Goal: Find specific page/section: Find specific page/section

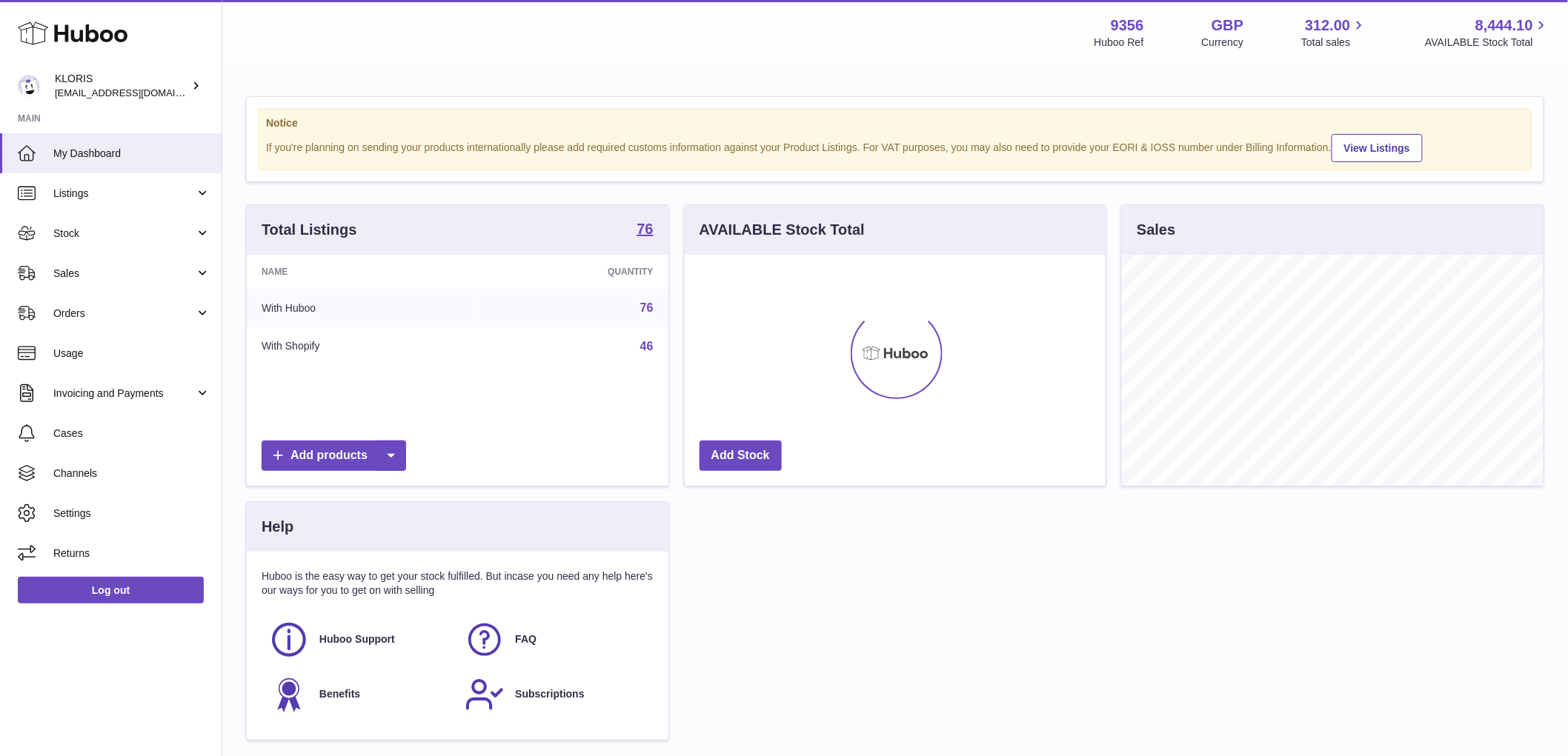
scroll to position [231, 421]
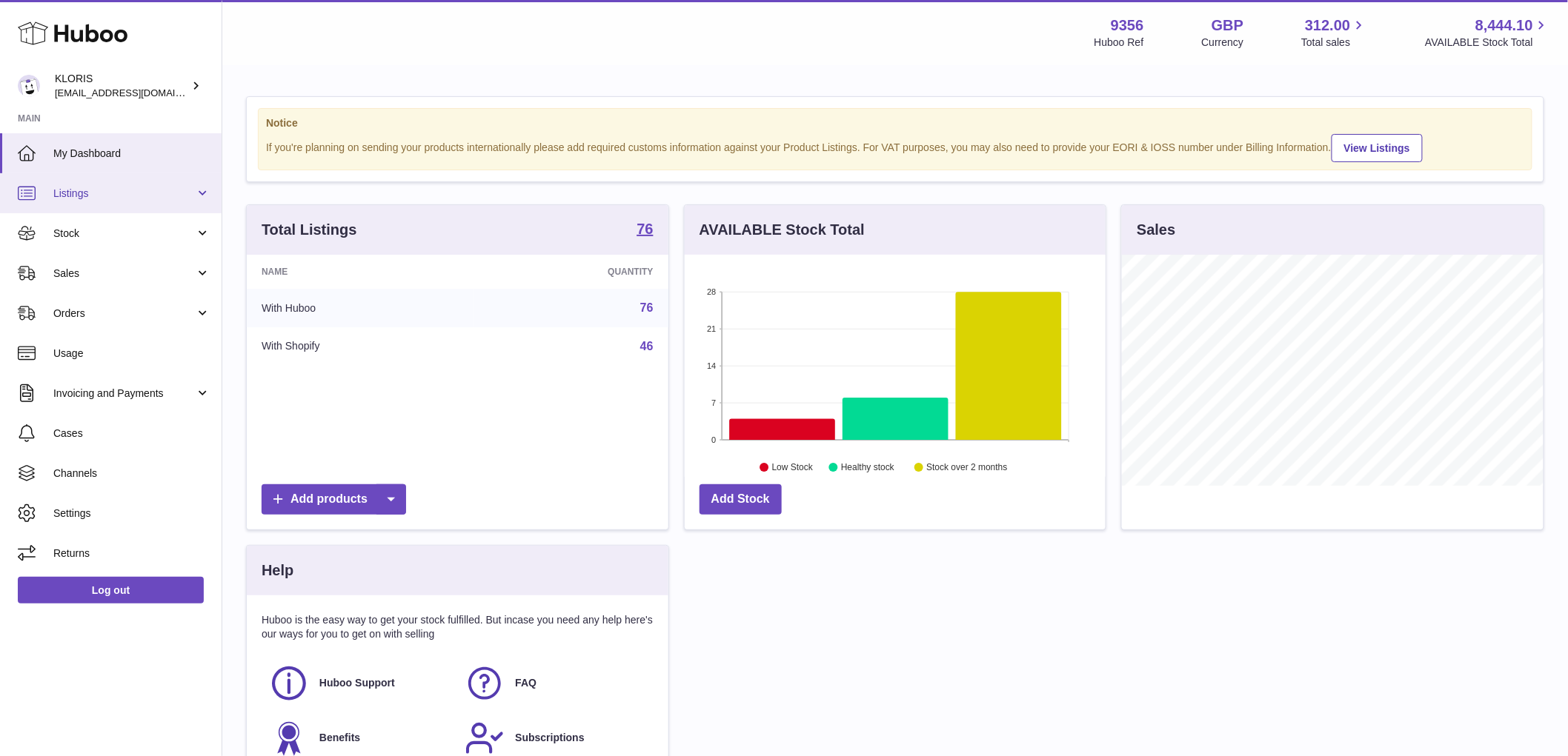
click at [78, 194] on span "Listings" at bounding box center [124, 194] width 142 height 14
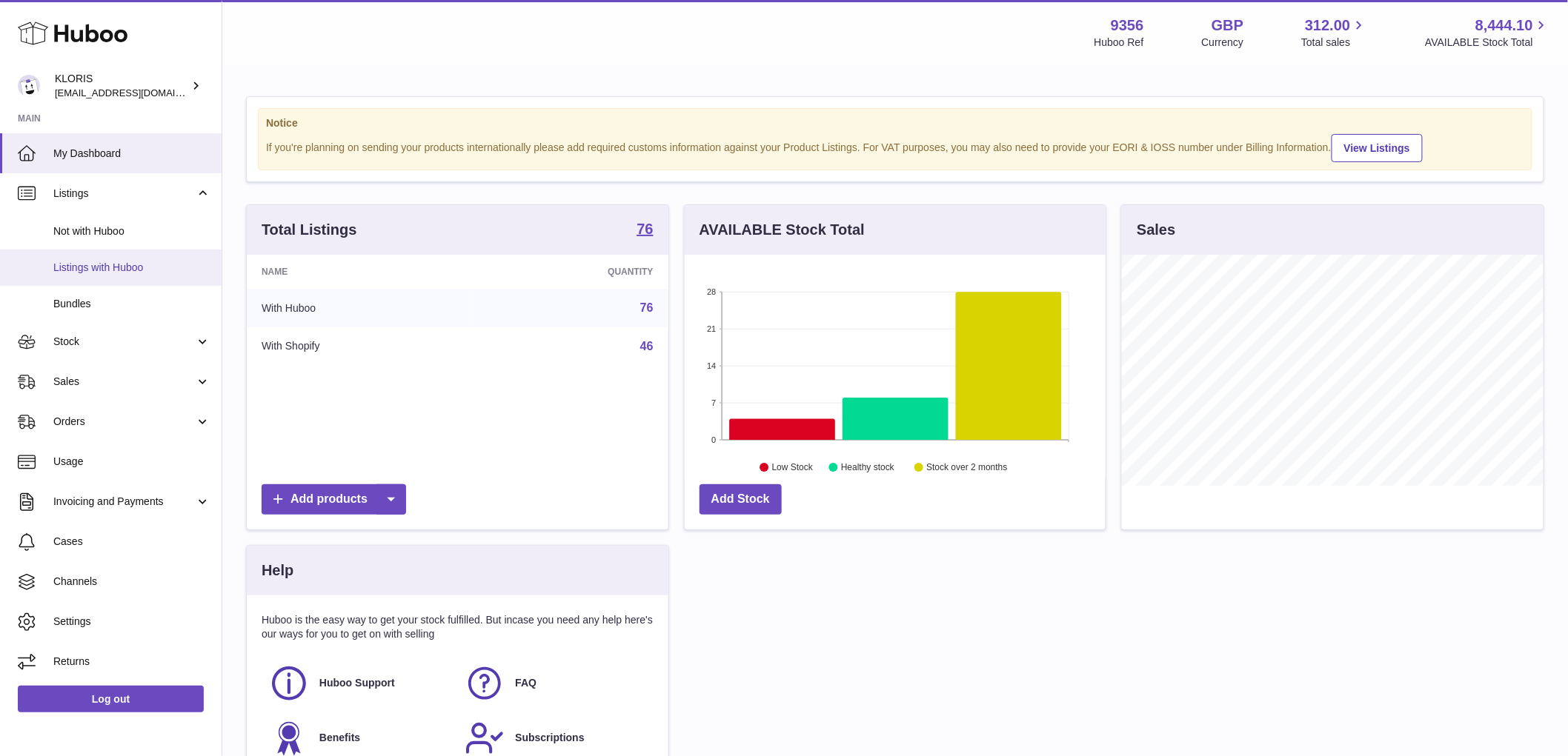
click at [99, 267] on span "Listings with Huboo" at bounding box center [131, 268] width 157 height 14
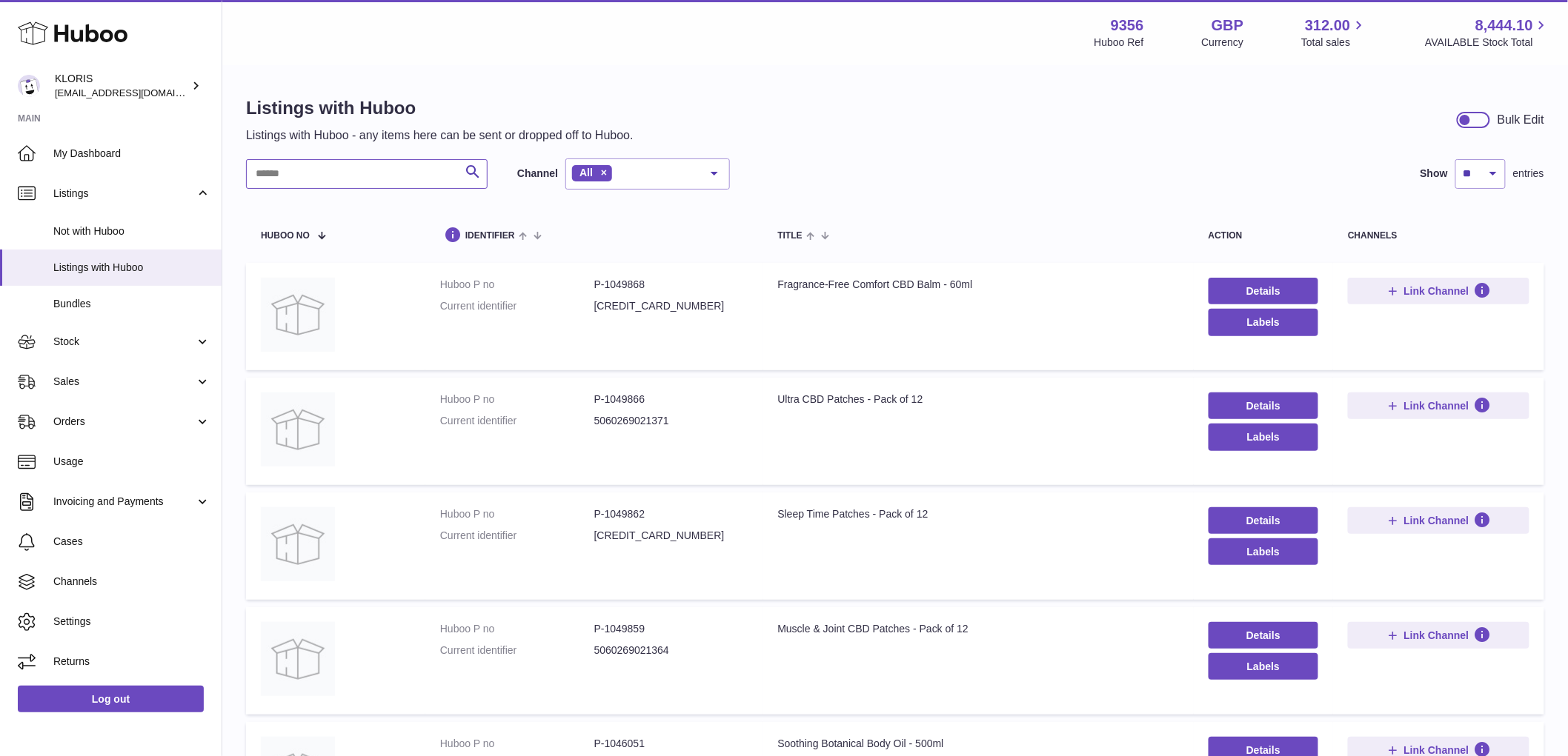
click at [423, 176] on input "text" at bounding box center [367, 174] width 241 height 29
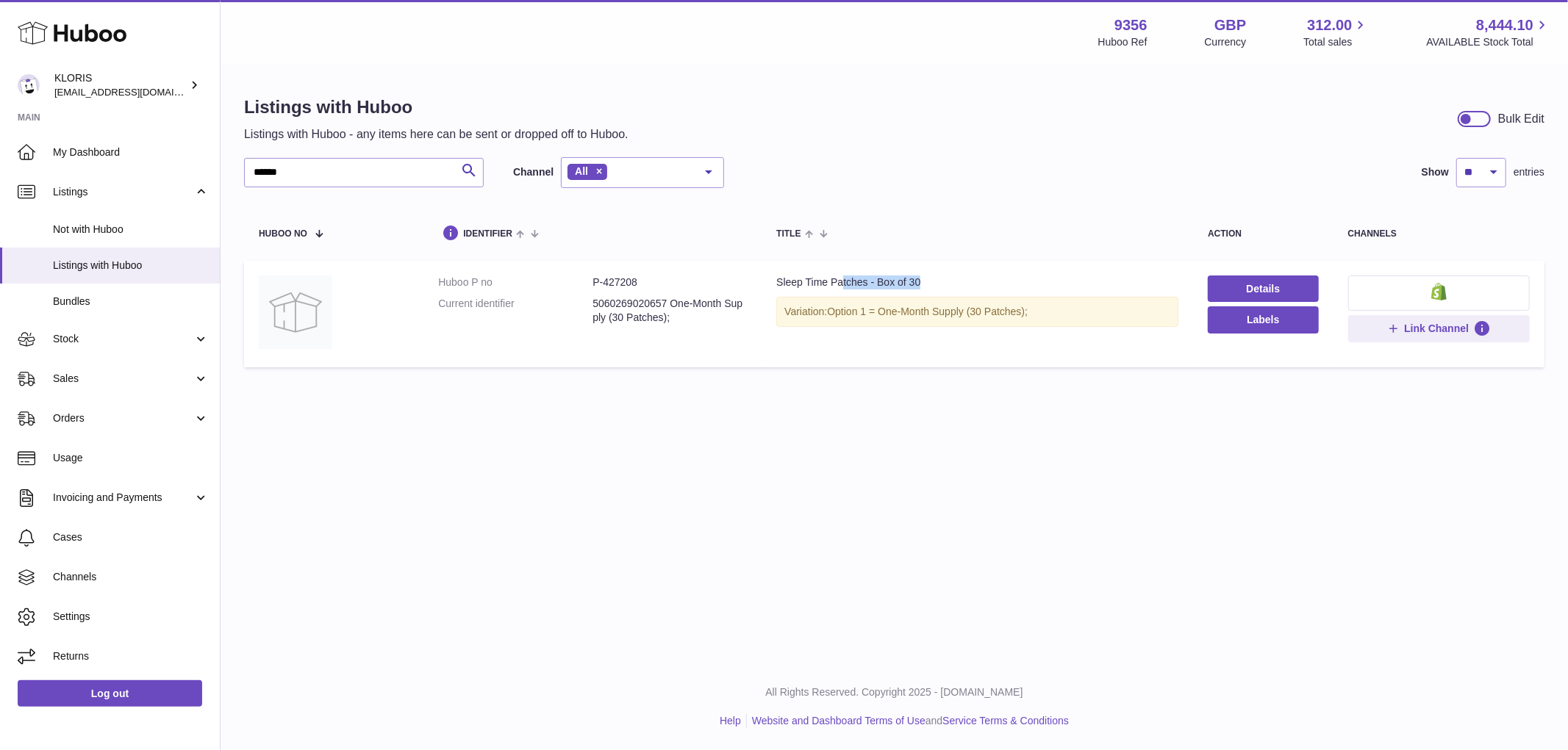
drag, startPoint x: 846, startPoint y: 280, endPoint x: 950, endPoint y: 272, distance: 104.3
click at [950, 272] on td "Title Sleep Time Patches - Box of 30 Variation: Option 1 = One-Month Supply (30…" at bounding box center [977, 314] width 432 height 106
click at [808, 278] on div "Sleep Time Patches - Box of 30" at bounding box center [977, 282] width 402 height 14
click at [304, 307] on img at bounding box center [296, 312] width 74 height 73
drag, startPoint x: 591, startPoint y: 304, endPoint x: 674, endPoint y: 298, distance: 83.2
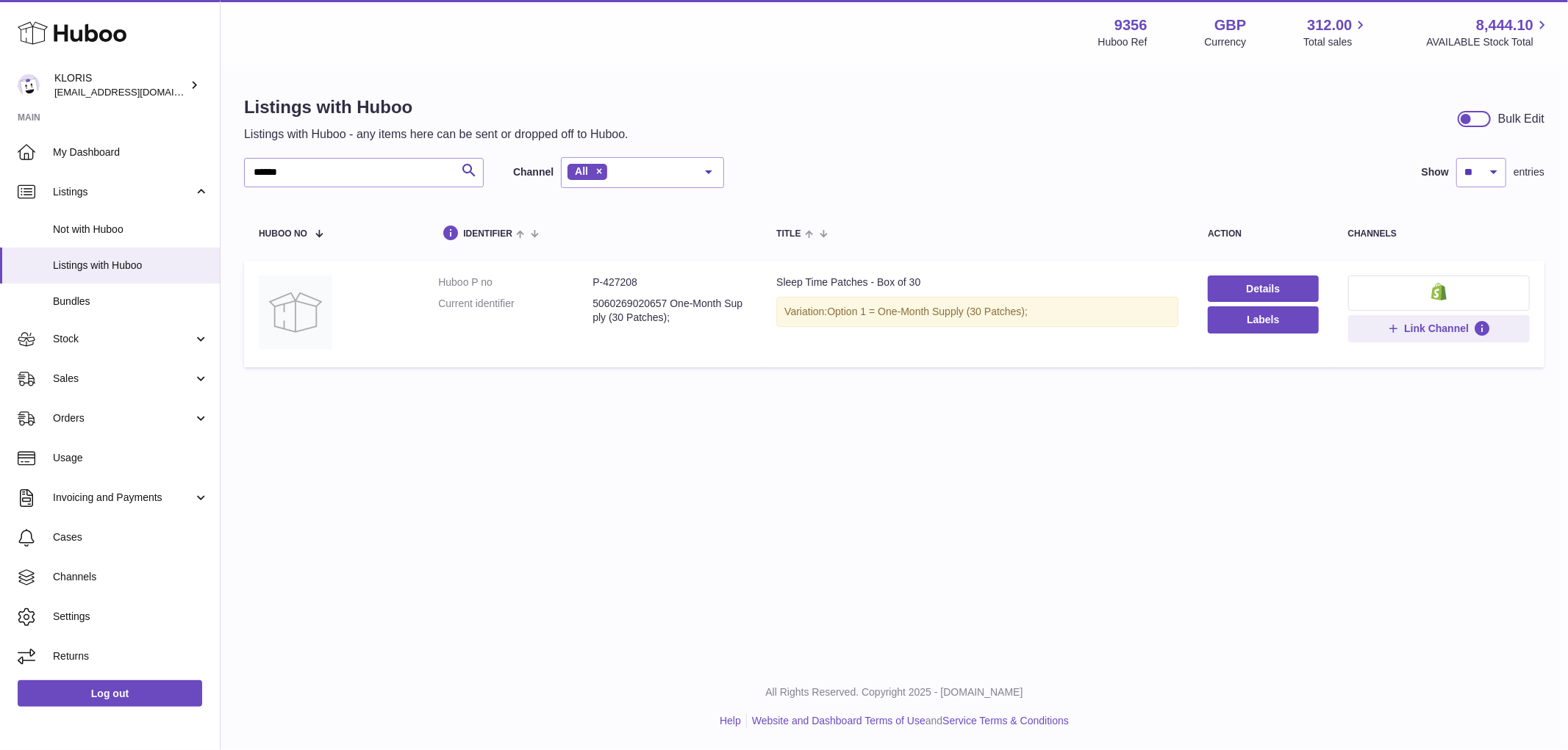
click at [674, 298] on dd "5060269020657 One-Month Supply (30 Patches);" at bounding box center [670, 311] width 155 height 28
drag, startPoint x: 361, startPoint y: 169, endPoint x: 182, endPoint y: 179, distance: 179.3
click at [182, 179] on div "Huboo KLORIS [EMAIL_ADDRESS][DOMAIN_NAME] Main My Dashboard Listings Not with H…" at bounding box center [784, 375] width 1568 height 750
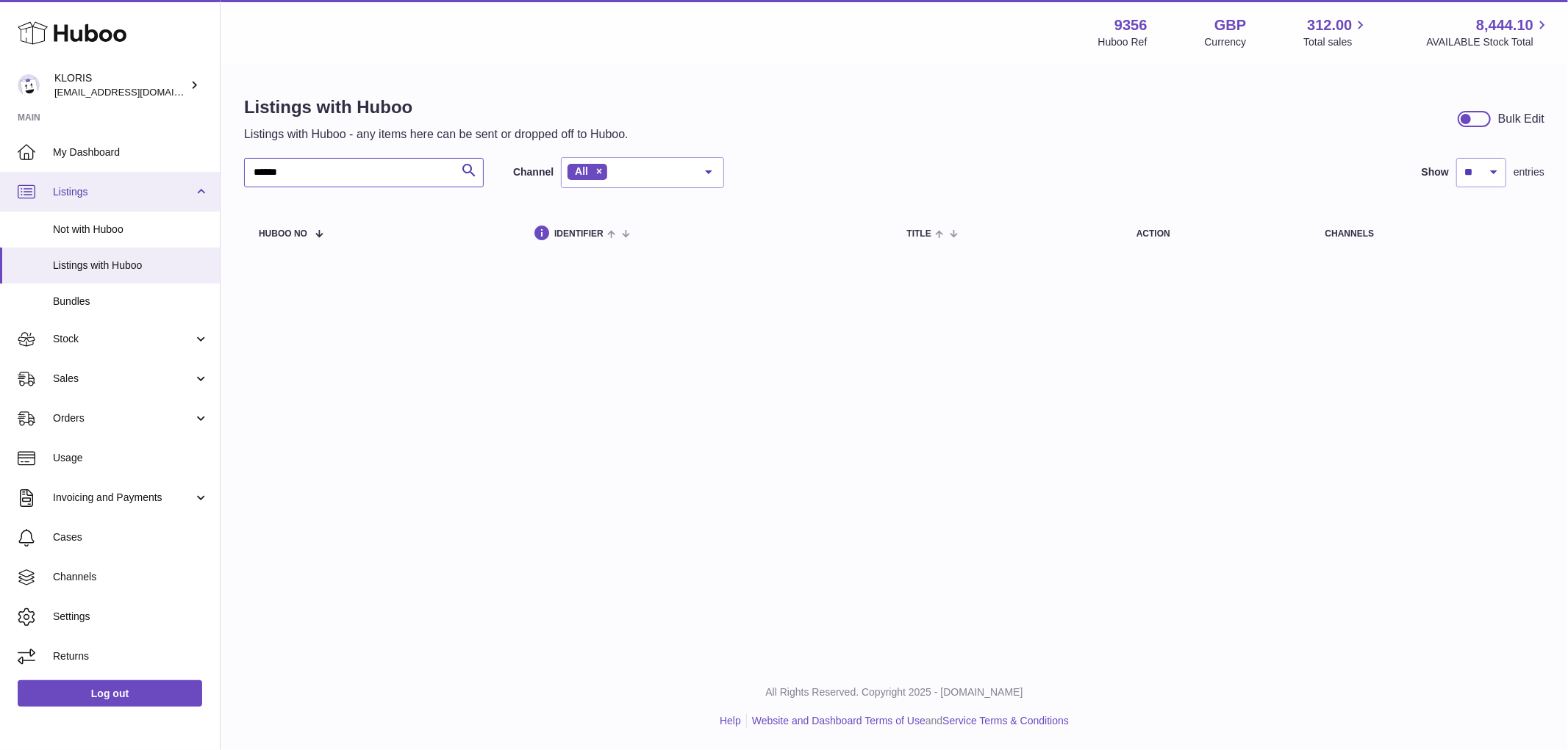
type input "******"
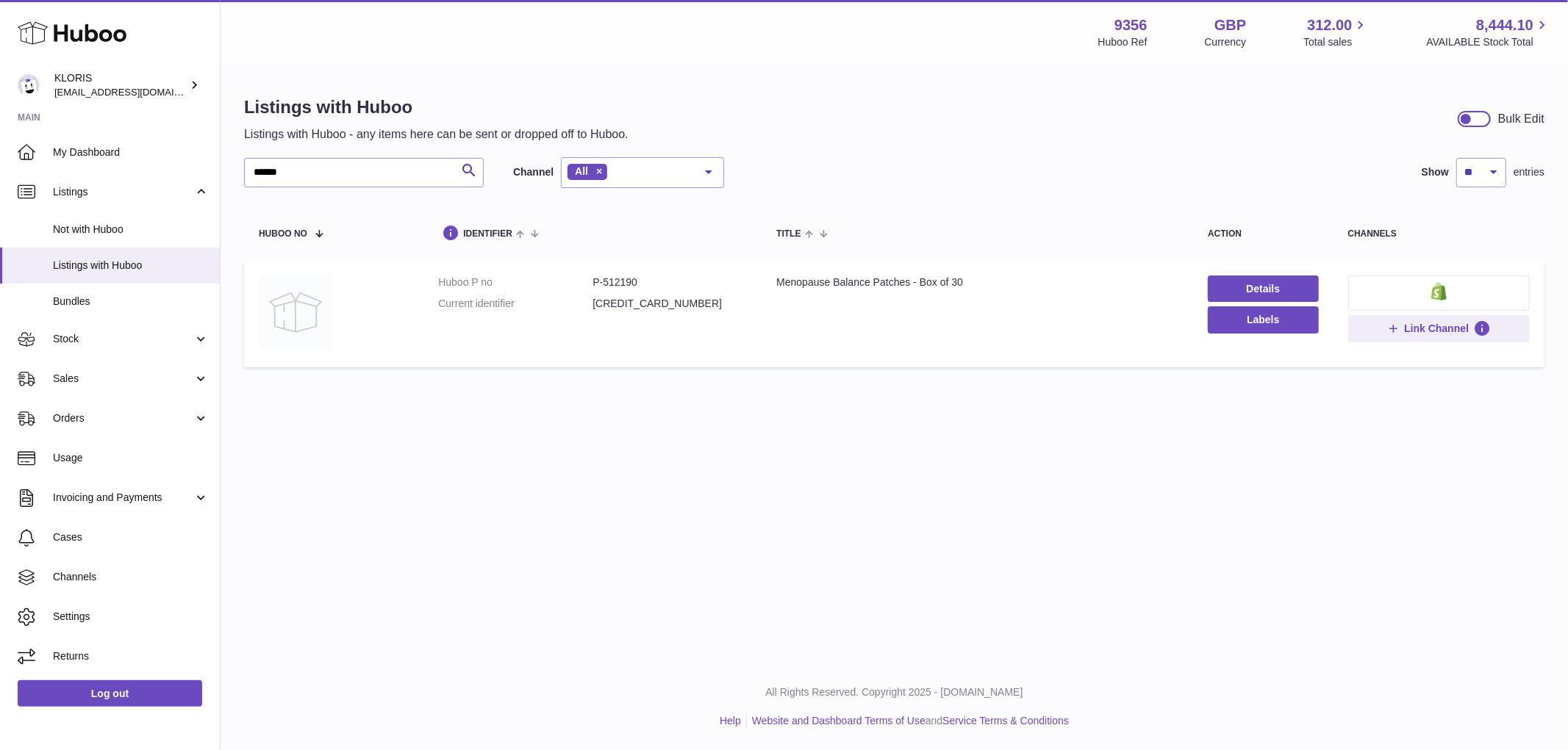
click at [297, 319] on img at bounding box center [296, 312] width 74 height 73
drag, startPoint x: 656, startPoint y: 305, endPoint x: 674, endPoint y: 305, distance: 18.0
click at [674, 305] on dd "[CREDIT_CARD_NUMBER]" at bounding box center [670, 303] width 155 height 14
click at [289, 302] on img at bounding box center [296, 312] width 74 height 73
